Goal: Find specific page/section: Find specific page/section

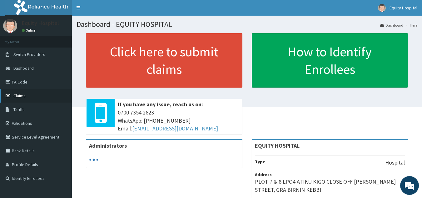
click at [22, 97] on span "Claims" at bounding box center [19, 96] width 12 height 6
click at [17, 79] on link "PA Code" at bounding box center [36, 82] width 72 height 14
click at [19, 80] on link "PA Code" at bounding box center [36, 82] width 72 height 14
